Goal: Find contact information

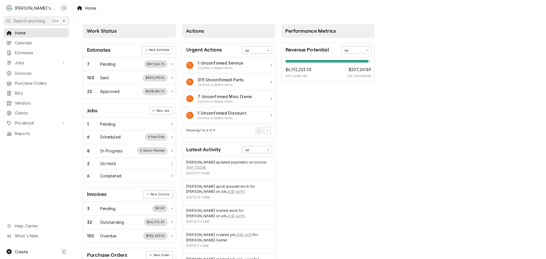
click at [40, 22] on span "Search anything" at bounding box center [29, 21] width 31 height 6
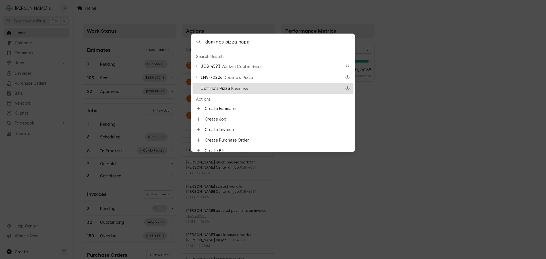
type input "dominos pizza napa"
click at [242, 86] on span "Business" at bounding box center [239, 89] width 17 height 6
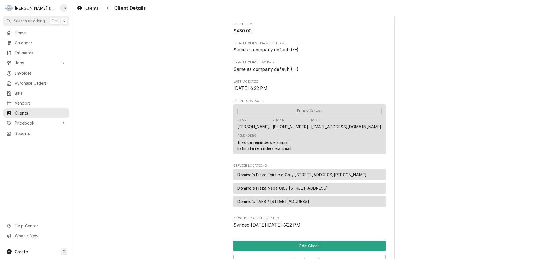
scroll to position [114, 0]
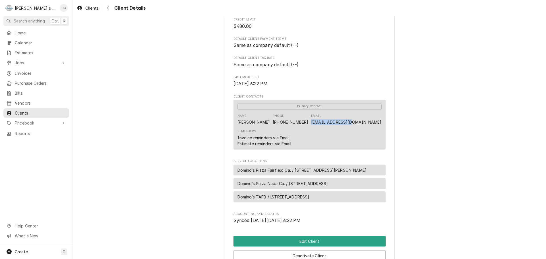
drag, startPoint x: 341, startPoint y: 128, endPoint x: 379, endPoint y: 127, distance: 37.3
click at [379, 127] on div "Name [PERSON_NAME] Phone [PHONE_NUMBER] Email [EMAIL_ADDRESS][DOMAIN_NAME]" at bounding box center [310, 119] width 144 height 15
click at [30, 20] on span "Search anything" at bounding box center [29, 21] width 31 height 6
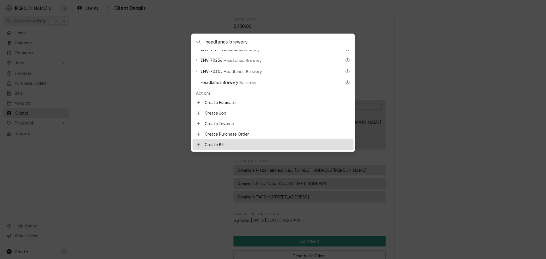
scroll to position [85, 0]
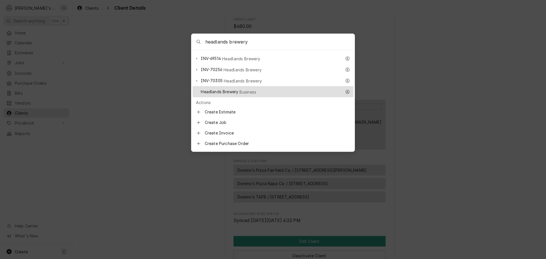
type input "headlands brewery"
click at [261, 88] on div "Headlands Brewery Business" at bounding box center [271, 91] width 141 height 7
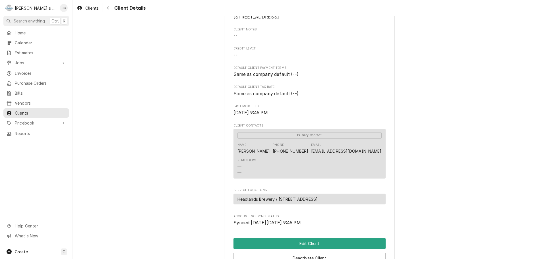
scroll to position [85, 0]
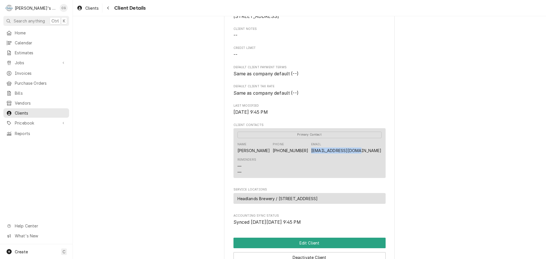
drag, startPoint x: 332, startPoint y: 158, endPoint x: 383, endPoint y: 160, distance: 50.7
click at [383, 161] on div "Headlands Brewery Client Type Business Industry Type Commercial Billing Address…" at bounding box center [309, 125] width 171 height 378
click at [191, 180] on div "Headlands Brewery Client Type Business Industry Type Commercial Billing Address…" at bounding box center [309, 125] width 473 height 388
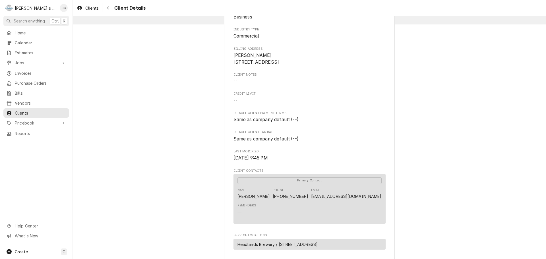
scroll to position [0, 0]
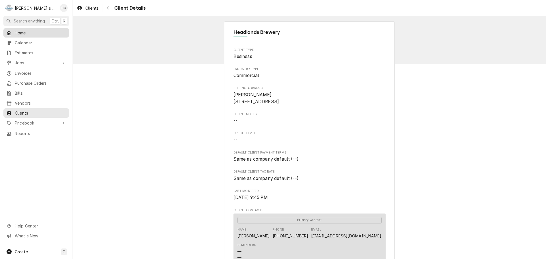
click at [19, 31] on span "Home" at bounding box center [40, 33] width 51 height 6
